Goal: Task Accomplishment & Management: Use online tool/utility

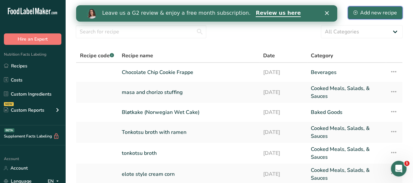
click at [382, 12] on div "Add new recipe" at bounding box center [376, 13] width 44 height 8
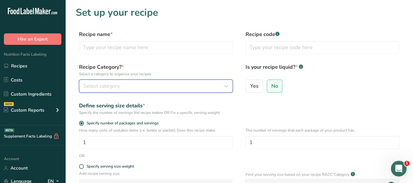
click at [224, 86] on icon "button" at bounding box center [227, 86] width 8 height 12
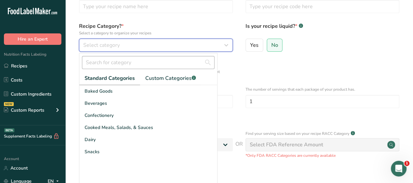
scroll to position [41, 0]
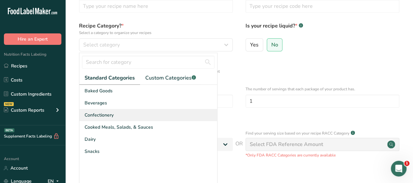
click at [109, 113] on span "Confectionery" at bounding box center [99, 114] width 29 height 7
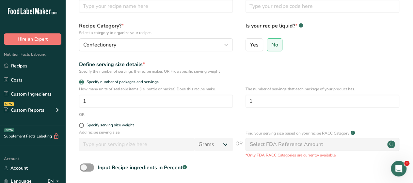
scroll to position [0, 0]
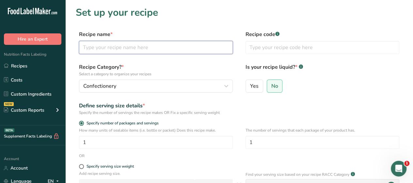
click at [131, 48] on input "text" at bounding box center [156, 47] width 154 height 13
type input "Coffee Nice Cream"
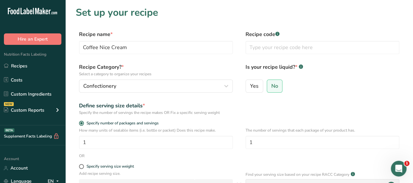
click at [358, 95] on div "Yes No" at bounding box center [323, 87] width 154 height 17
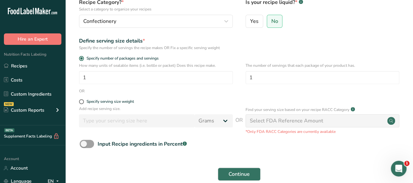
scroll to position [66, 0]
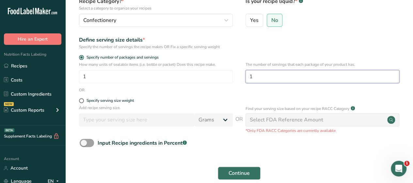
click at [292, 83] on input "1" at bounding box center [323, 76] width 154 height 13
type input "4"
click at [316, 154] on form "Recipe name * Coffee Nice Cream Recipe code .a-a{fill:#347362;}.b-a{fill:#fff;}…" at bounding box center [239, 81] width 327 height 232
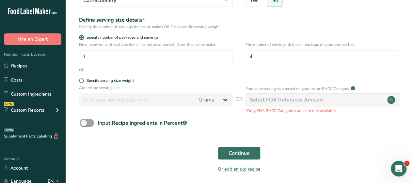
scroll to position [89, 0]
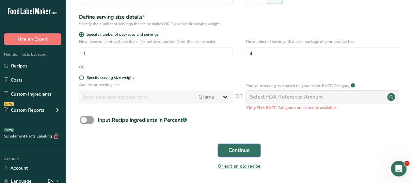
click at [249, 147] on span "Continue" at bounding box center [239, 150] width 21 height 8
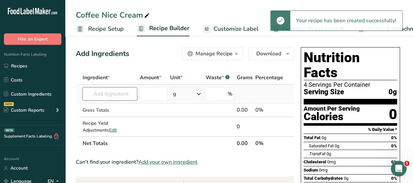
click at [117, 91] on input "text" at bounding box center [110, 93] width 55 height 13
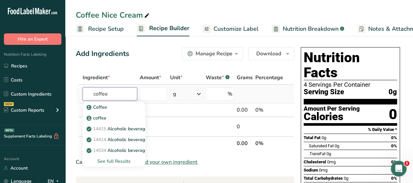
type input "coffee"
click at [113, 159] on div "See full Results" at bounding box center [114, 161] width 52 height 7
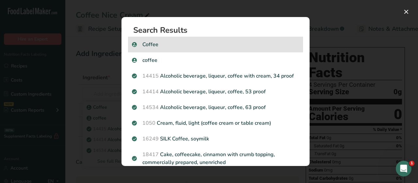
click at [150, 46] on p "Coffee" at bounding box center [215, 45] width 167 height 8
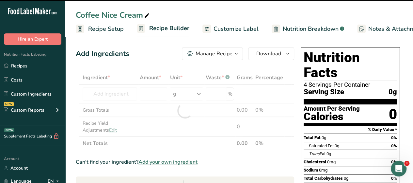
type input "0"
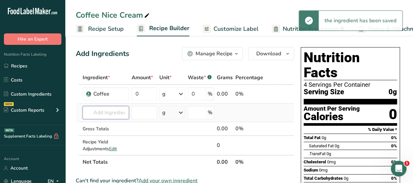
click at [110, 111] on input "text" at bounding box center [106, 112] width 46 height 13
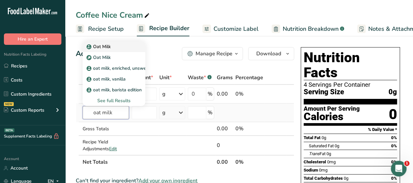
type input "oat milk"
click at [106, 47] on p "Oat Milk" at bounding box center [99, 46] width 23 height 7
type input "Oat Milk"
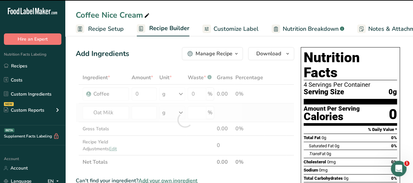
type input "0"
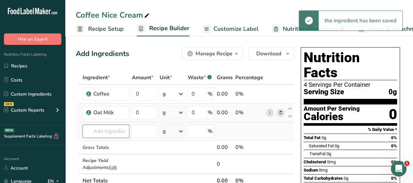
click at [103, 130] on input "text" at bounding box center [106, 131] width 47 height 13
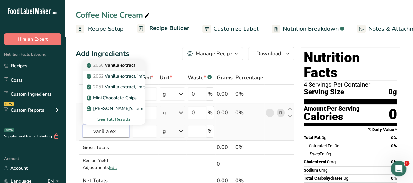
type input "vanilla ex"
click at [122, 64] on p "2050 Vanilla extract" at bounding box center [111, 65] width 47 height 7
type input "Vanilla extract"
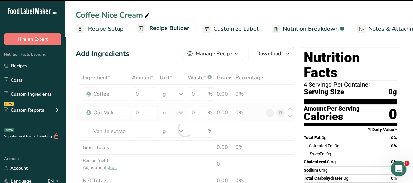
type input "0"
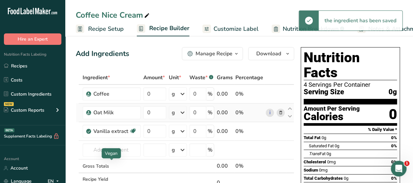
click at [115, 149] on div "Vegan" at bounding box center [111, 153] width 19 height 10
click at [127, 147] on input "text" at bounding box center [112, 149] width 58 height 13
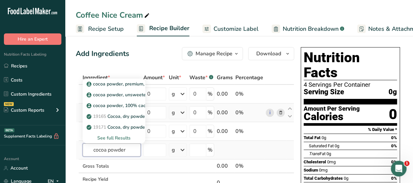
type input "cocoa powder"
click at [121, 137] on div "See full Results" at bounding box center [114, 137] width 52 height 7
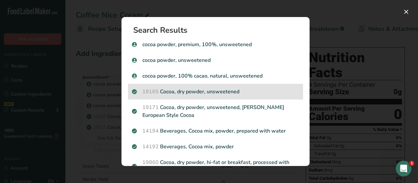
drag, startPoint x: 186, startPoint y: 90, endPoint x: 168, endPoint y: 90, distance: 18.3
click at [168, 90] on p "19165 Cocoa, dry powder, unsweetened" at bounding box center [215, 92] width 167 height 8
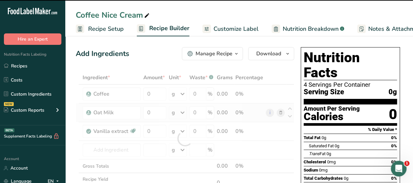
type input "0"
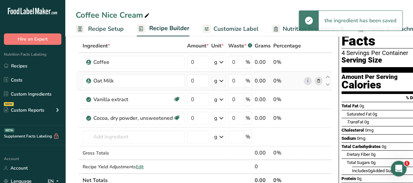
scroll to position [32, 0]
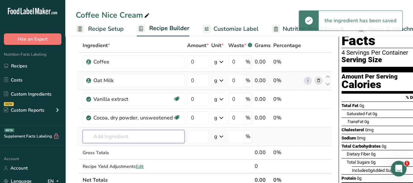
click at [117, 134] on input "text" at bounding box center [134, 136] width 102 height 13
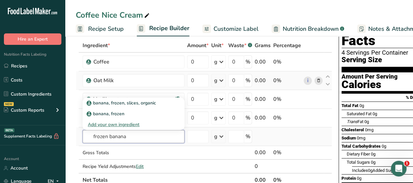
click at [108, 135] on input "frozen banana" at bounding box center [134, 136] width 102 height 13
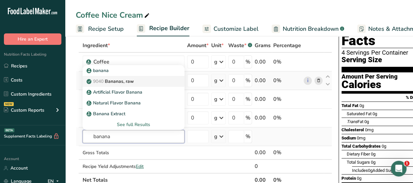
type input "banana"
click at [125, 81] on p "9040 [GEOGRAPHIC_DATA], raw" at bounding box center [111, 81] width 46 height 7
type input "Bananas, raw"
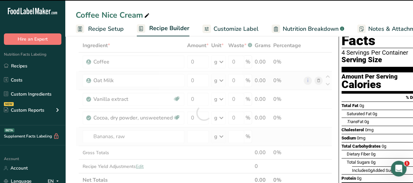
type input "0"
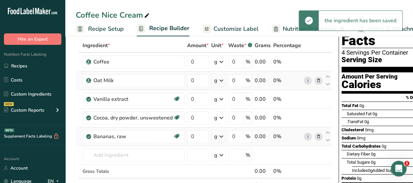
click at [222, 139] on icon at bounding box center [222, 136] width 8 height 12
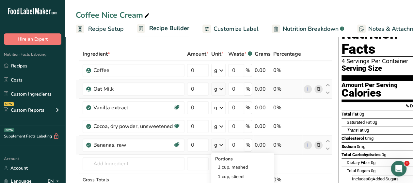
scroll to position [18, 0]
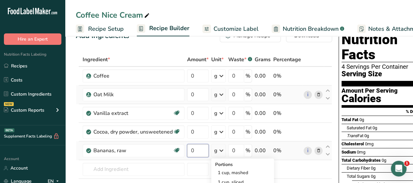
click at [191, 149] on input "0" at bounding box center [198, 150] width 22 height 13
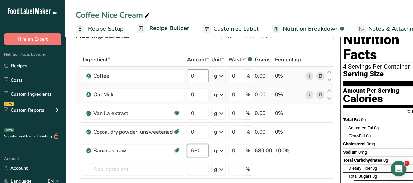
type input "680"
click at [196, 79] on div "Ingredient * Amount * Unit * Waste * .a-a{fill:#347362;}.b-a{fill:#fff;} Grams …" at bounding box center [205, 136] width 258 height 167
type input "160"
click at [190, 94] on div "Ingredient * Amount * Unit * Waste * .a-a{fill:#347362;}.b-a{fill:#fff;} Grams …" at bounding box center [205, 136] width 258 height 167
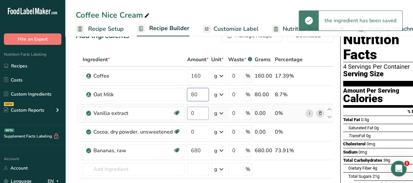
type input "80"
click at [205, 115] on div "Ingredient * Amount * Unit * Waste * .a-a{fill:#347362;}.b-a{fill:#fff;} Grams …" at bounding box center [205, 136] width 258 height 167
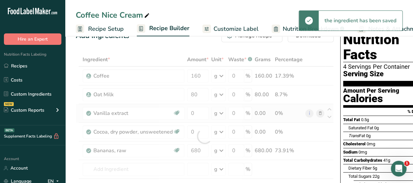
click at [221, 113] on div "Ingredient * Amount * Unit * Waste * .a-a{fill:#347362;}.b-a{fill:#fff;} Grams …" at bounding box center [205, 136] width 258 height 167
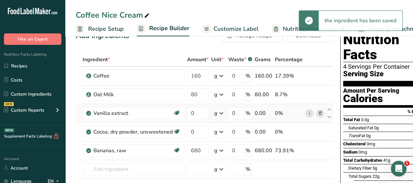
click at [221, 113] on icon at bounding box center [222, 113] width 8 height 12
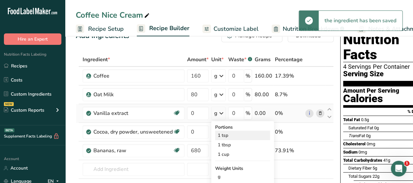
click at [228, 136] on div "1 tsp" at bounding box center [242, 134] width 55 height 9
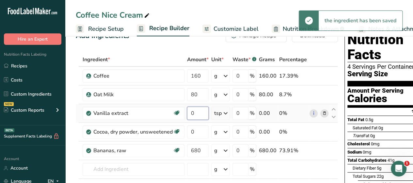
click at [201, 112] on input "0" at bounding box center [198, 113] width 22 height 13
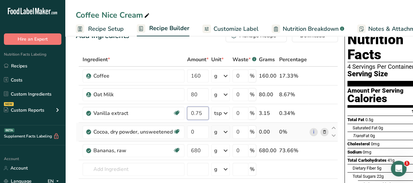
type input "0.75"
click at [222, 132] on div "Ingredient * Amount * Unit * Waste * .a-a{fill:#347362;}.b-a{fill:#fff;} Grams …" at bounding box center [207, 136] width 262 height 167
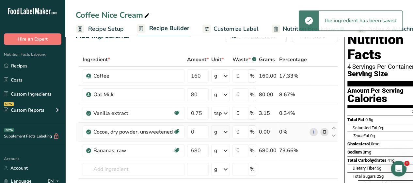
click at [225, 131] on icon at bounding box center [226, 132] width 8 height 12
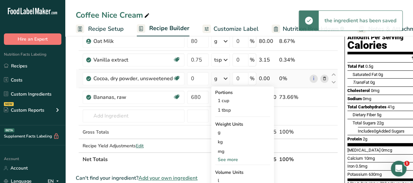
scroll to position [72, 0]
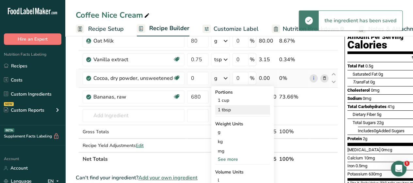
click at [231, 105] on div "1 tbsp" at bounding box center [242, 109] width 55 height 9
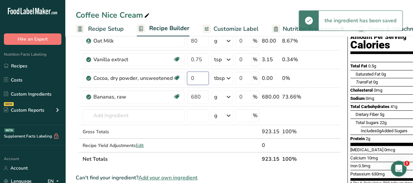
click at [201, 77] on input "0" at bounding box center [198, 78] width 22 height 13
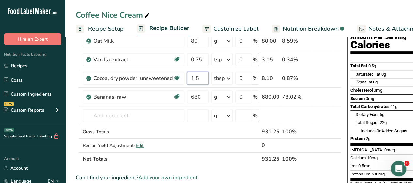
type input "1.5"
click at [227, 164] on div "Ingredient * Amount * Unit * Waste * .a-a{fill:#347362;}.b-a{fill:#fff;} Grams …" at bounding box center [208, 82] width 265 height 167
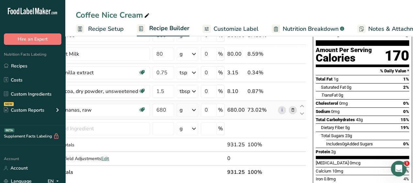
scroll to position [59, 0]
